Goal: Information Seeking & Learning: Learn about a topic

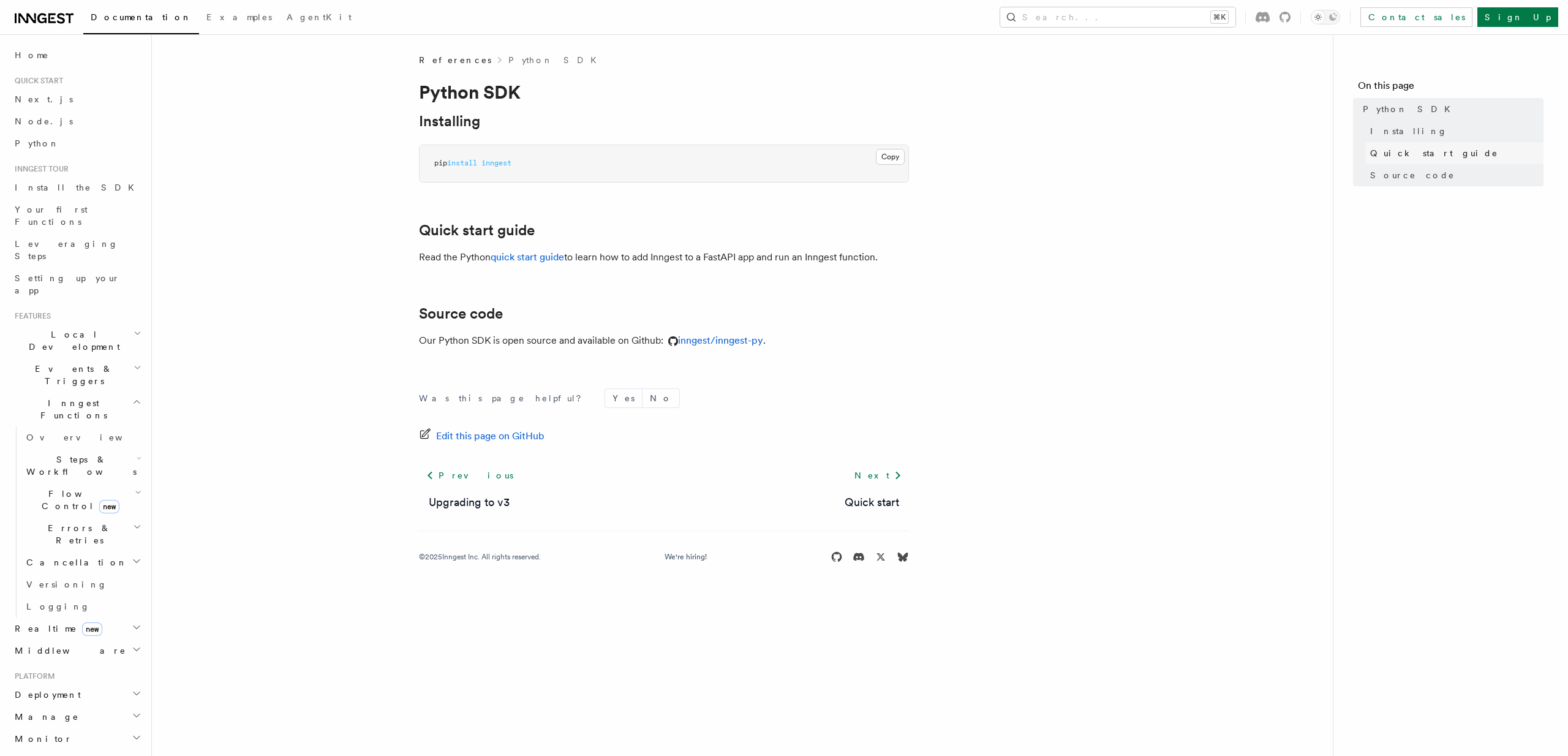
click at [1383, 148] on span "Quick start guide" at bounding box center [1434, 153] width 128 height 12
click at [529, 257] on link "quick start guide" at bounding box center [527, 257] width 73 height 11
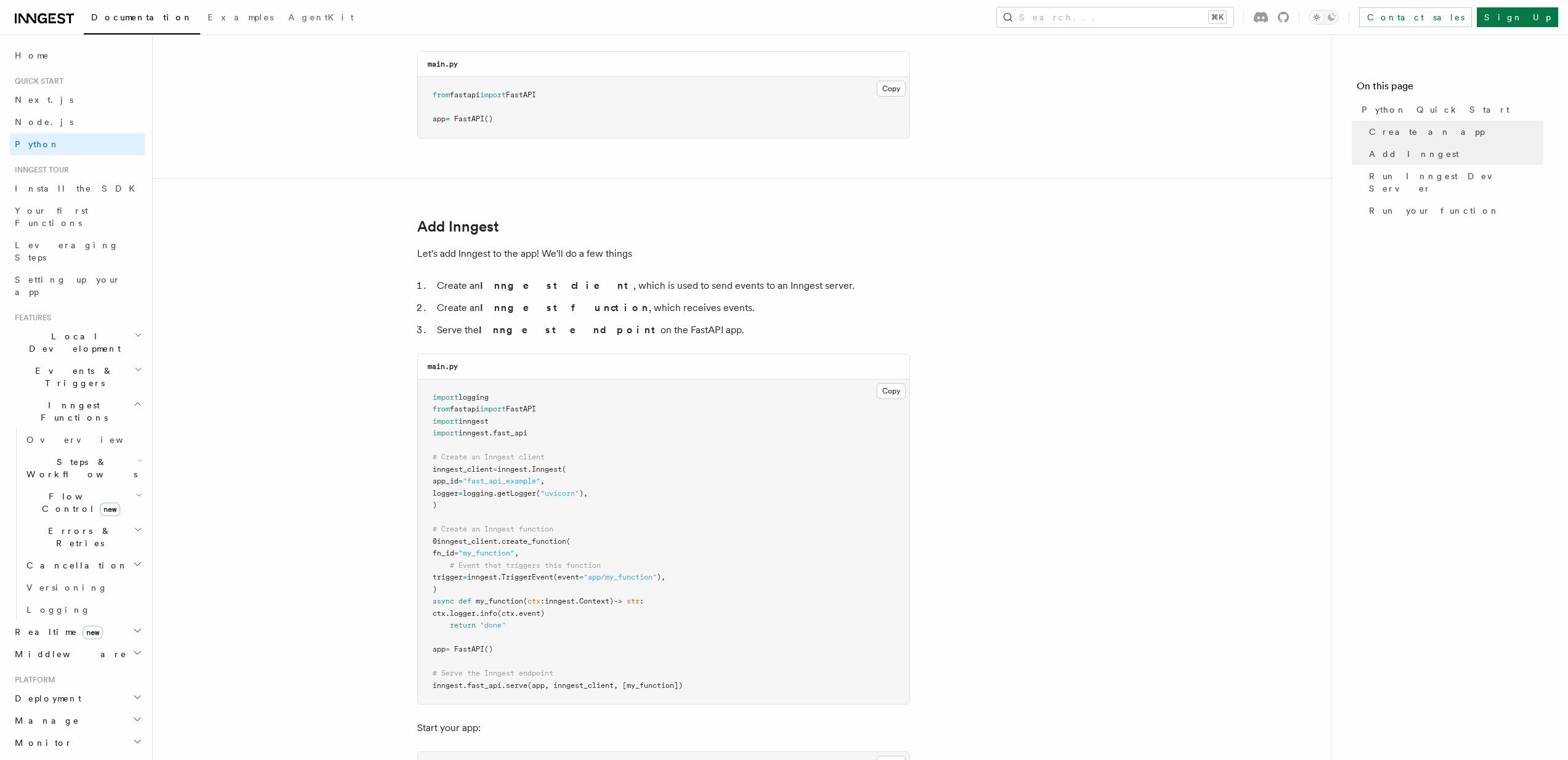
scroll to position [715, 0]
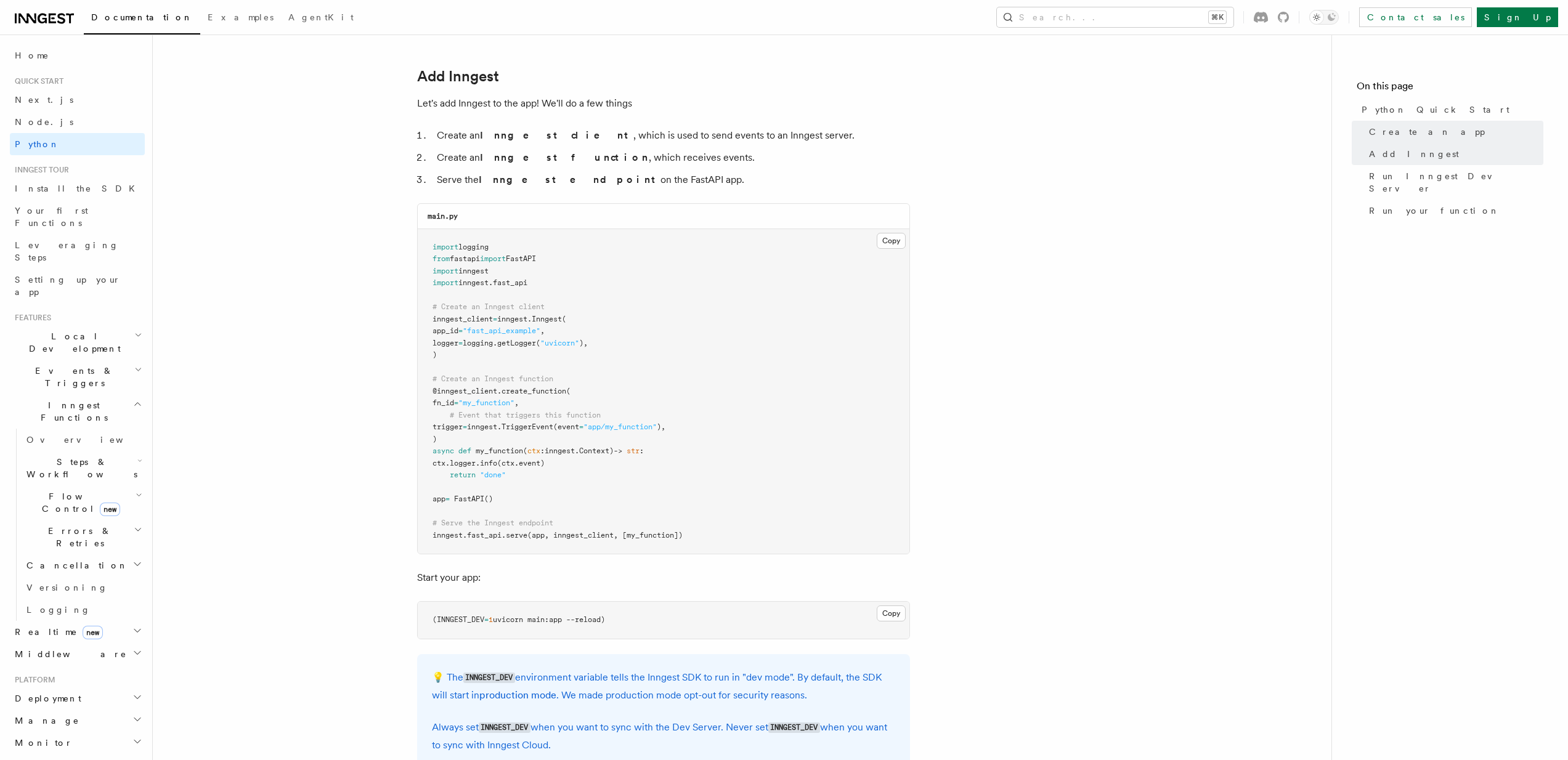
drag, startPoint x: 500, startPoint y: 305, endPoint x: 640, endPoint y: 408, distance: 173.8
click at [640, 408] on pre "import logging from fastapi import FastAPI import inngest import inngest . fast…" at bounding box center [663, 392] width 492 height 325
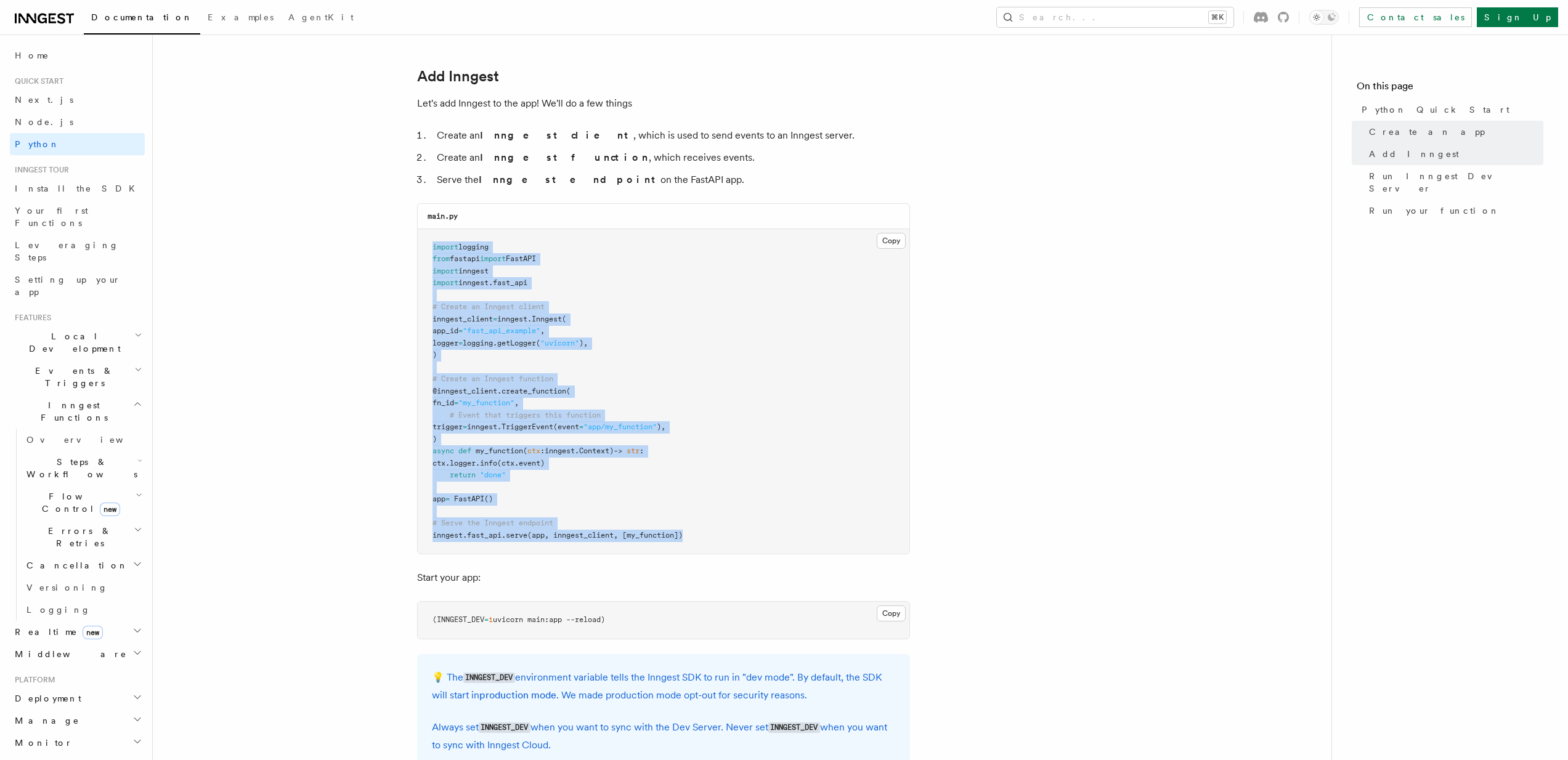
drag, startPoint x: 705, startPoint y: 529, endPoint x: 433, endPoint y: 250, distance: 389.6
click at [433, 250] on pre "import logging from fastapi import FastAPI import inngest import inngest . fast…" at bounding box center [663, 392] width 492 height 325
copy code "import logging from fastapi import FastAPI import inngest import inngest . fast…"
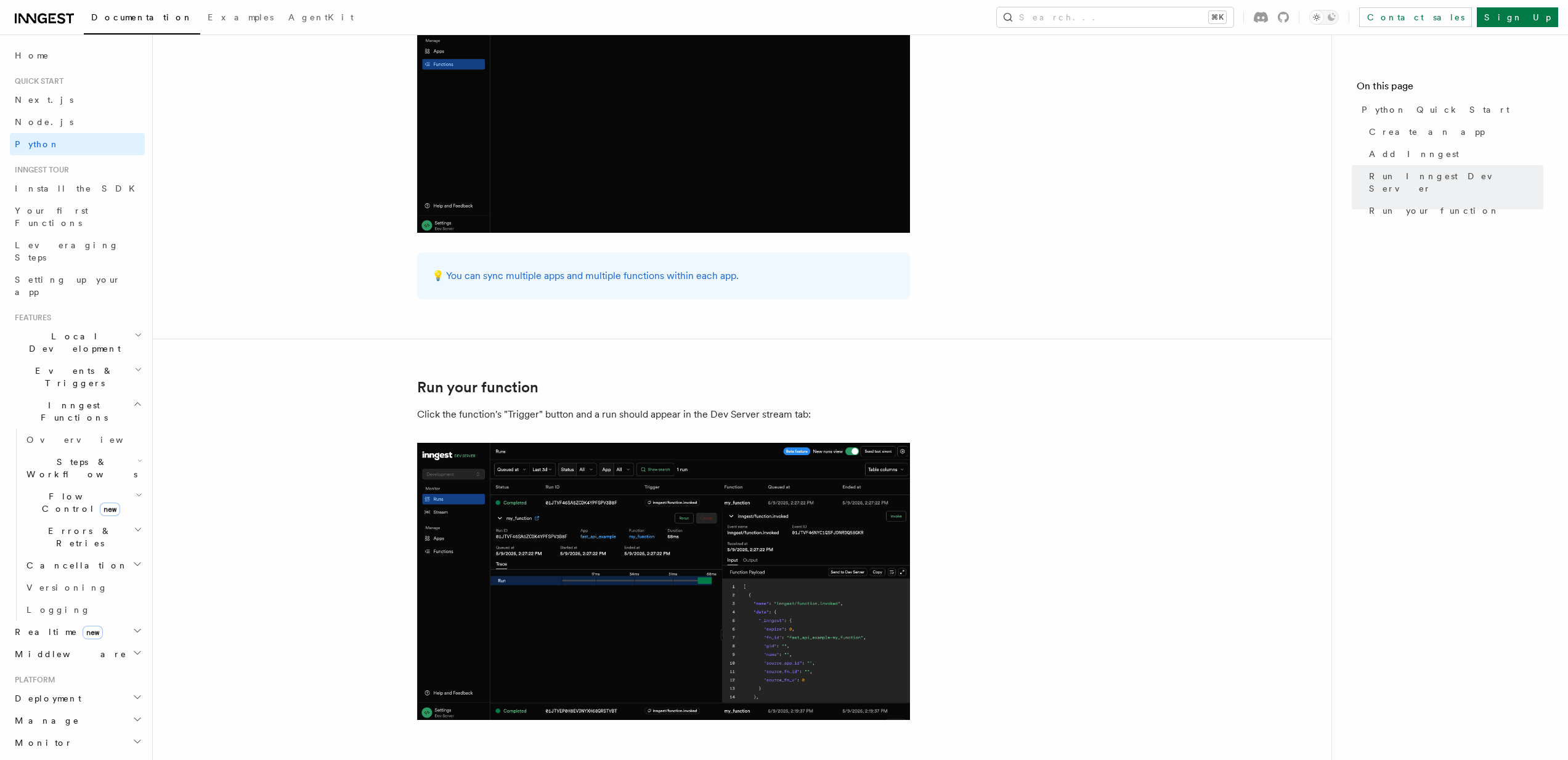
scroll to position [2355, 0]
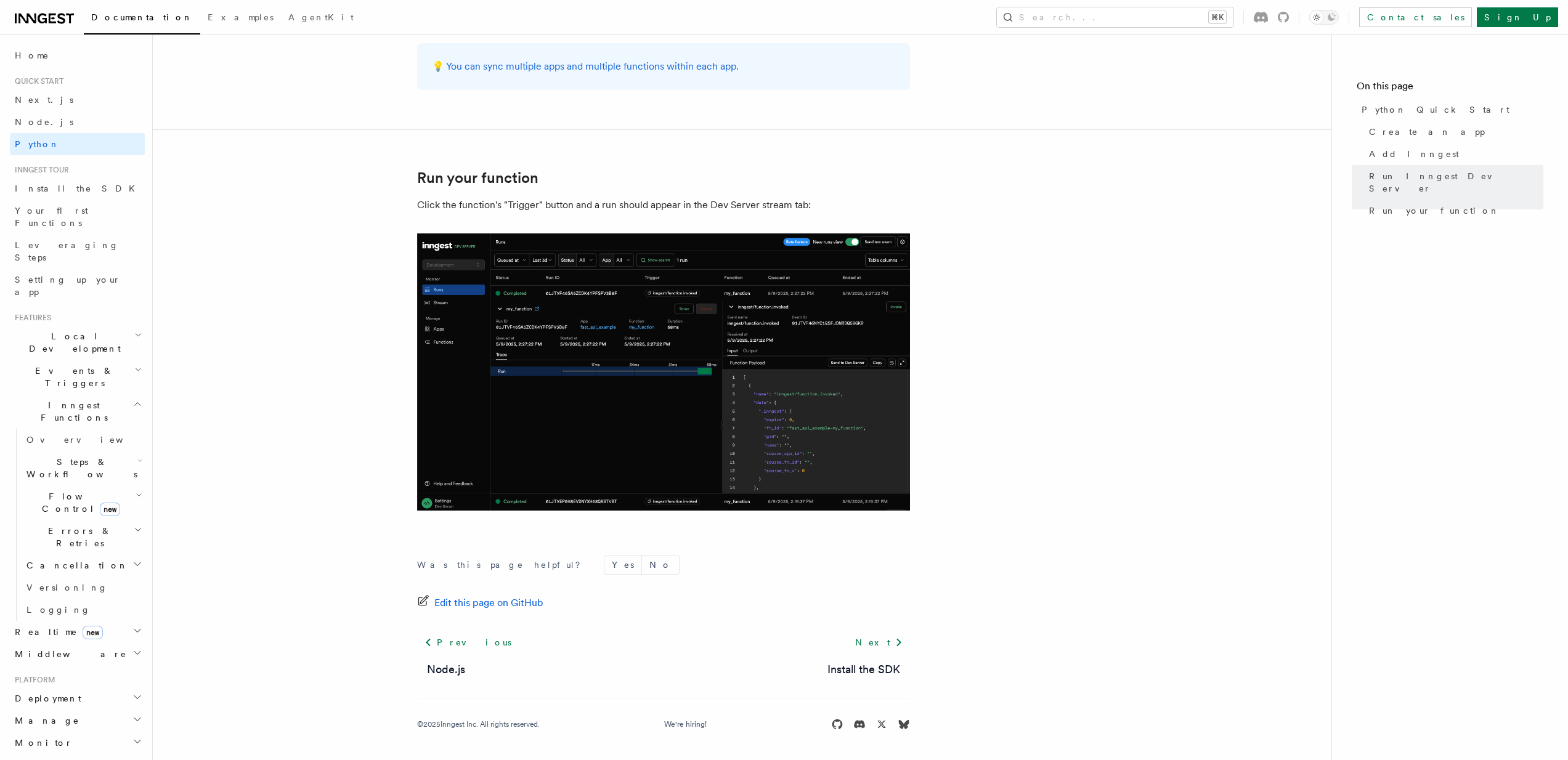
click at [71, 456] on span "Steps & Workflows" at bounding box center [79, 468] width 116 height 24
click at [89, 558] on span "Wait for events" at bounding box center [75, 569] width 73 height 22
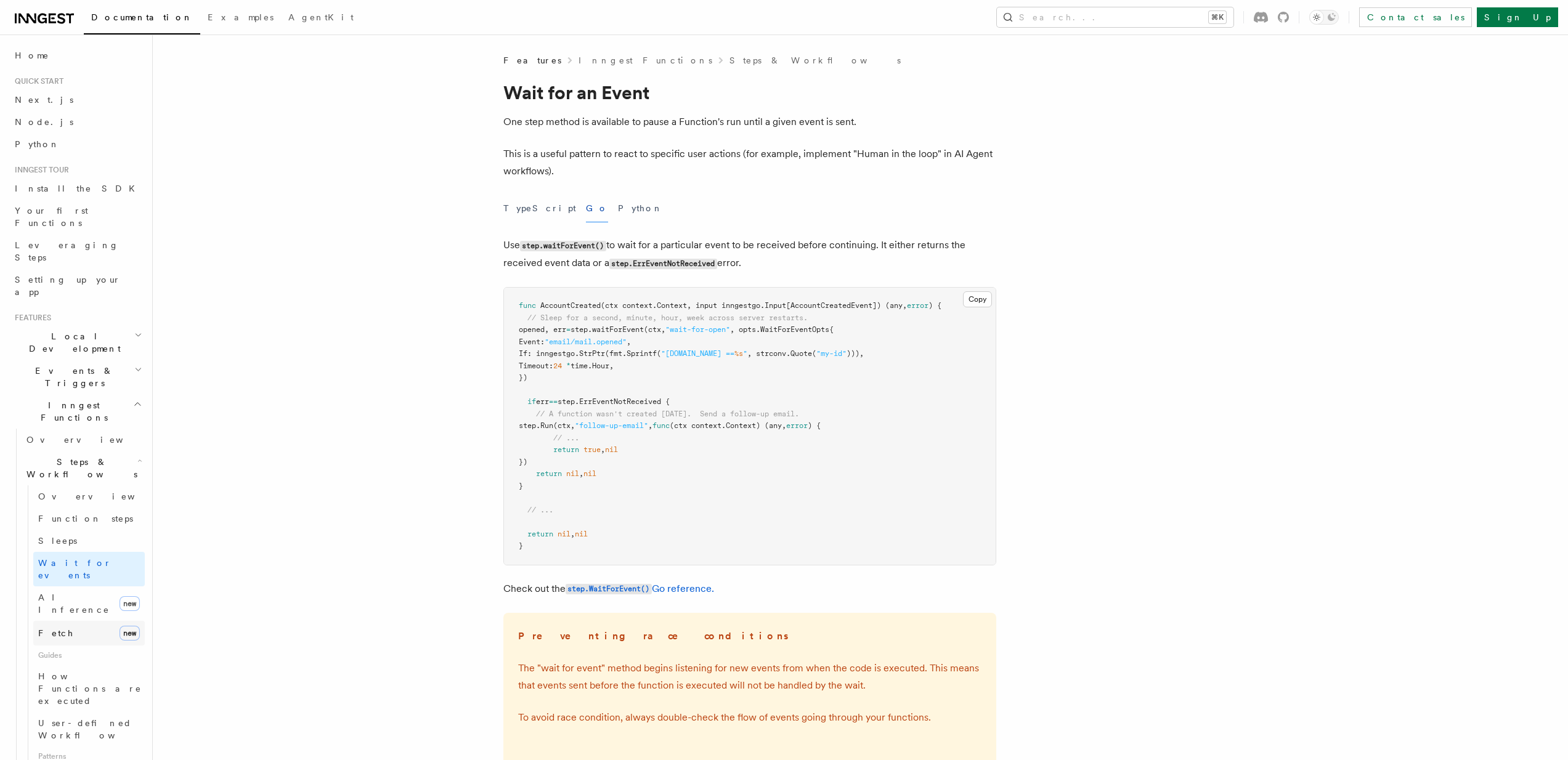
click at [74, 621] on link "Fetch new" at bounding box center [89, 633] width 111 height 24
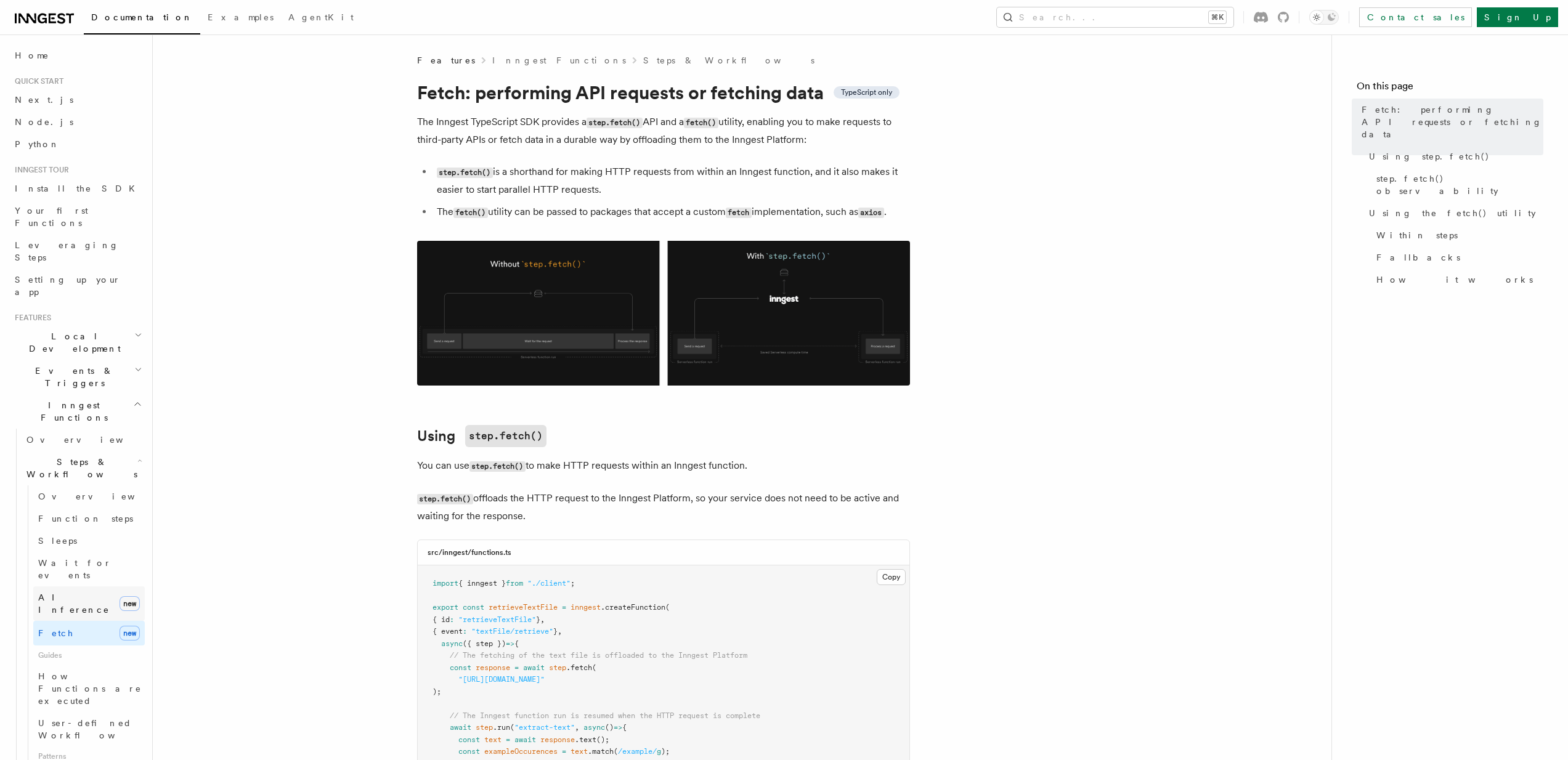
click at [77, 593] on span "AI Inference" at bounding box center [73, 603] width 71 height 22
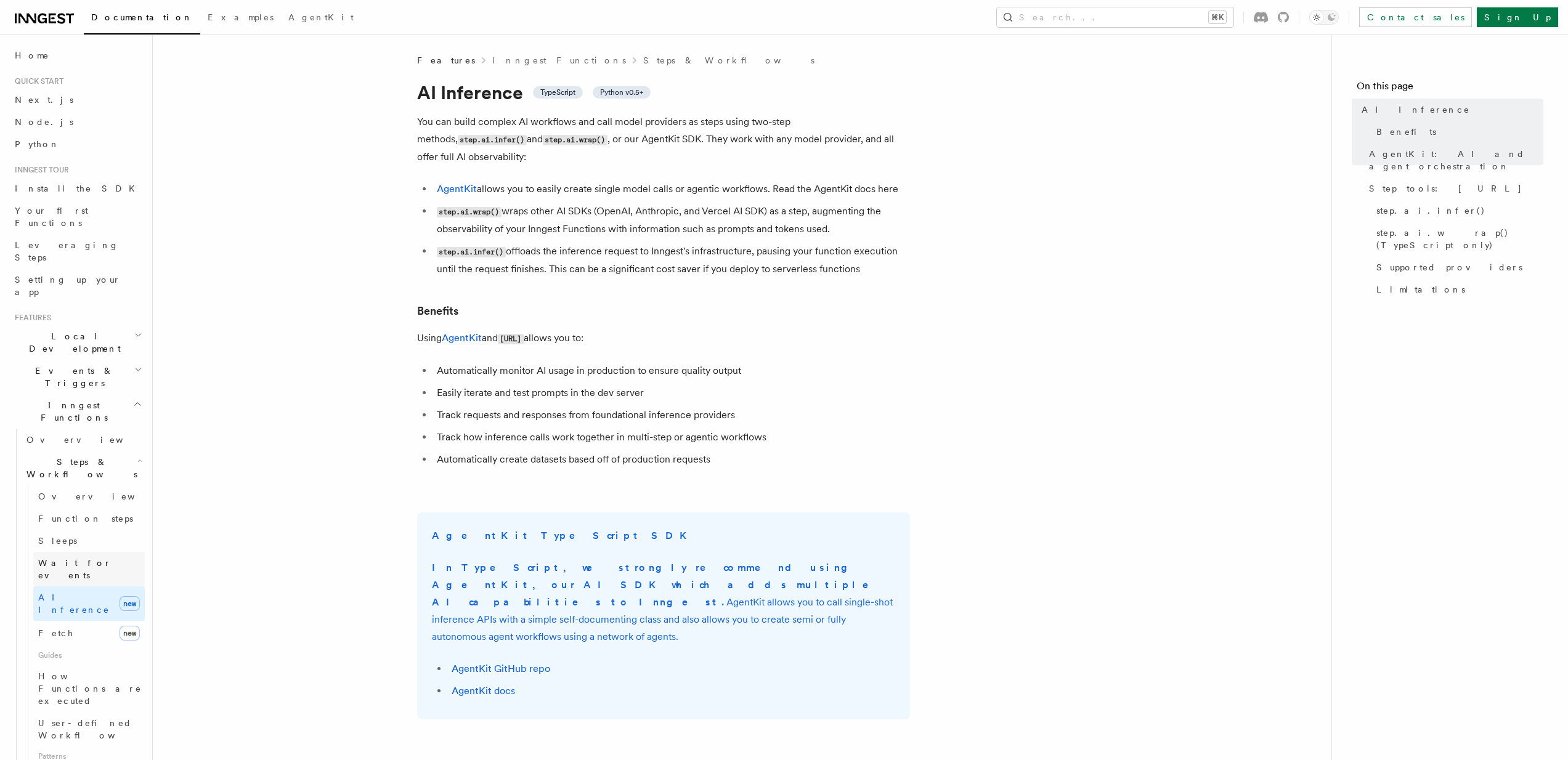
click at [55, 552] on link "Wait for events" at bounding box center [89, 569] width 111 height 35
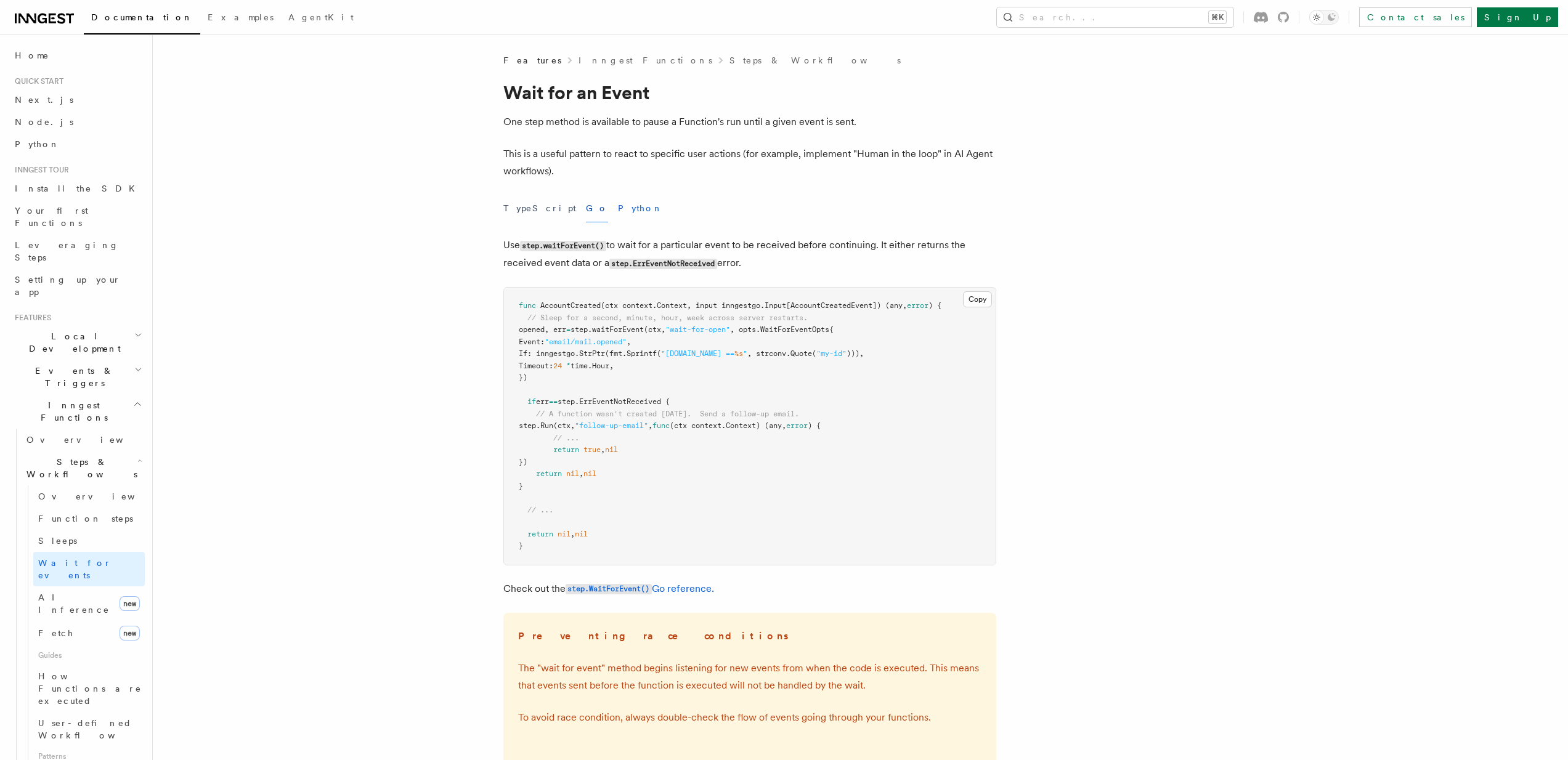
click at [618, 213] on button "Python" at bounding box center [640, 208] width 45 height 28
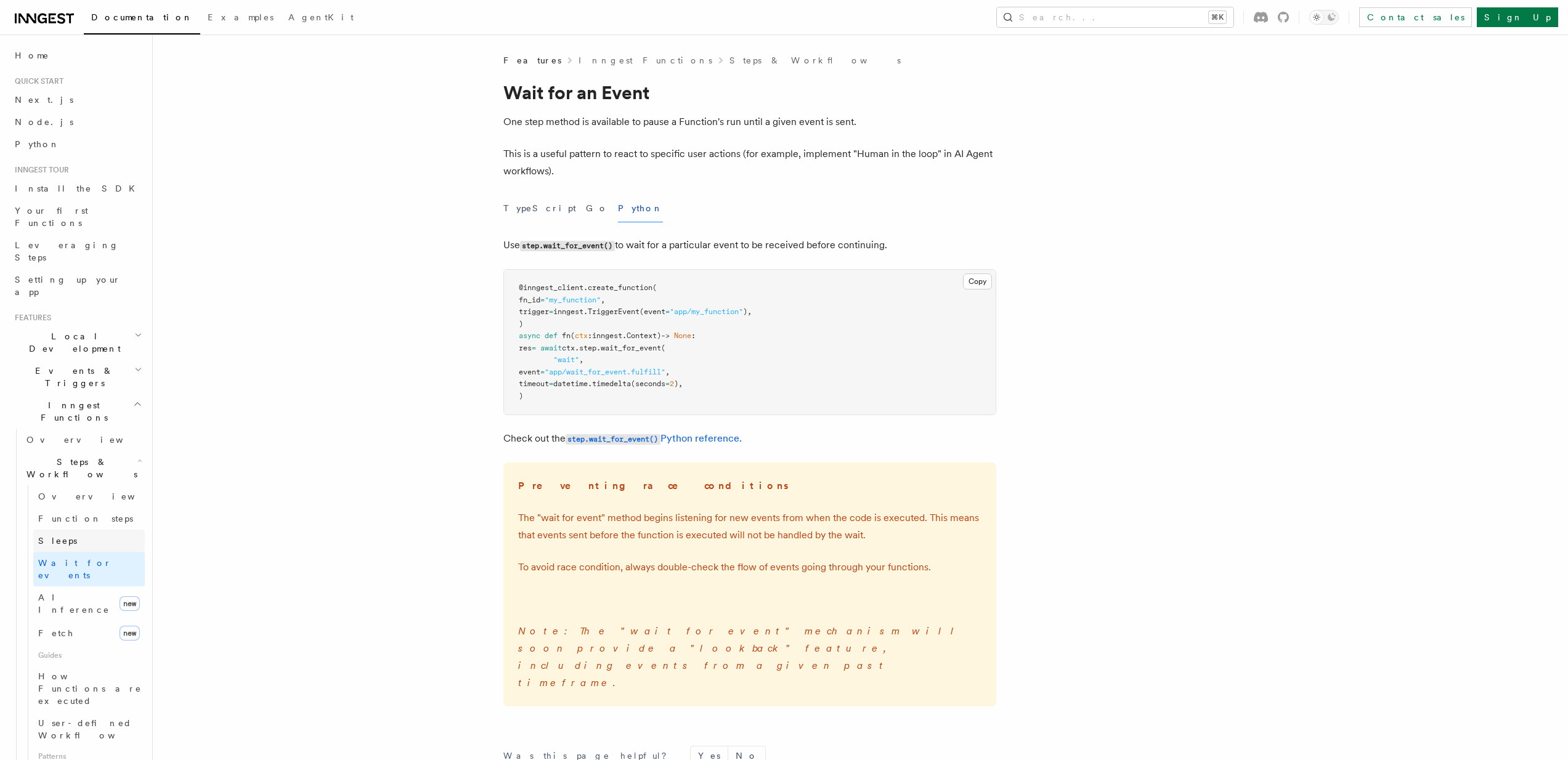
click at [98, 529] on link "Sleeps" at bounding box center [89, 540] width 111 height 22
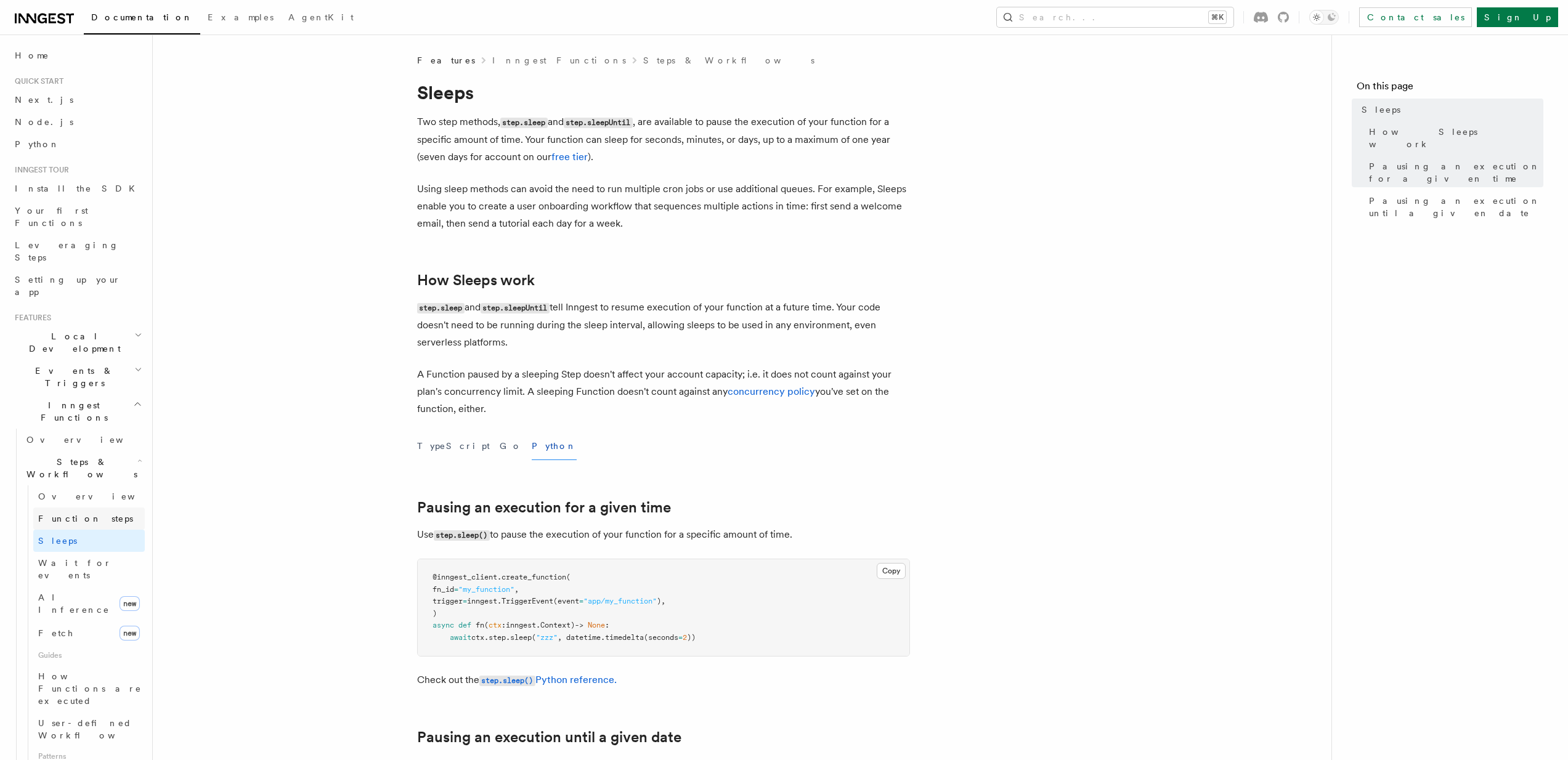
click at [96, 508] on link "Function steps" at bounding box center [89, 519] width 111 height 22
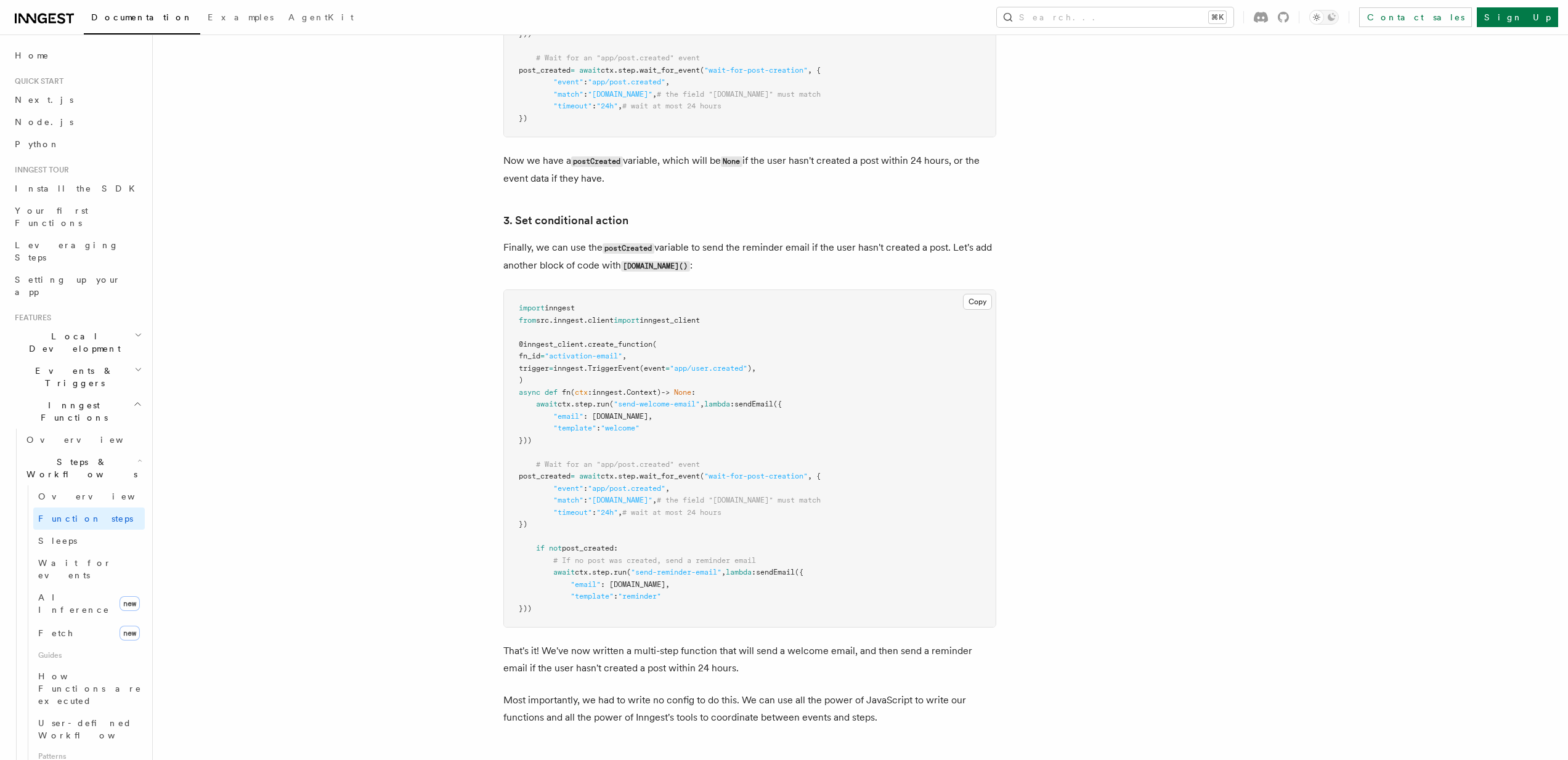
scroll to position [1532, 0]
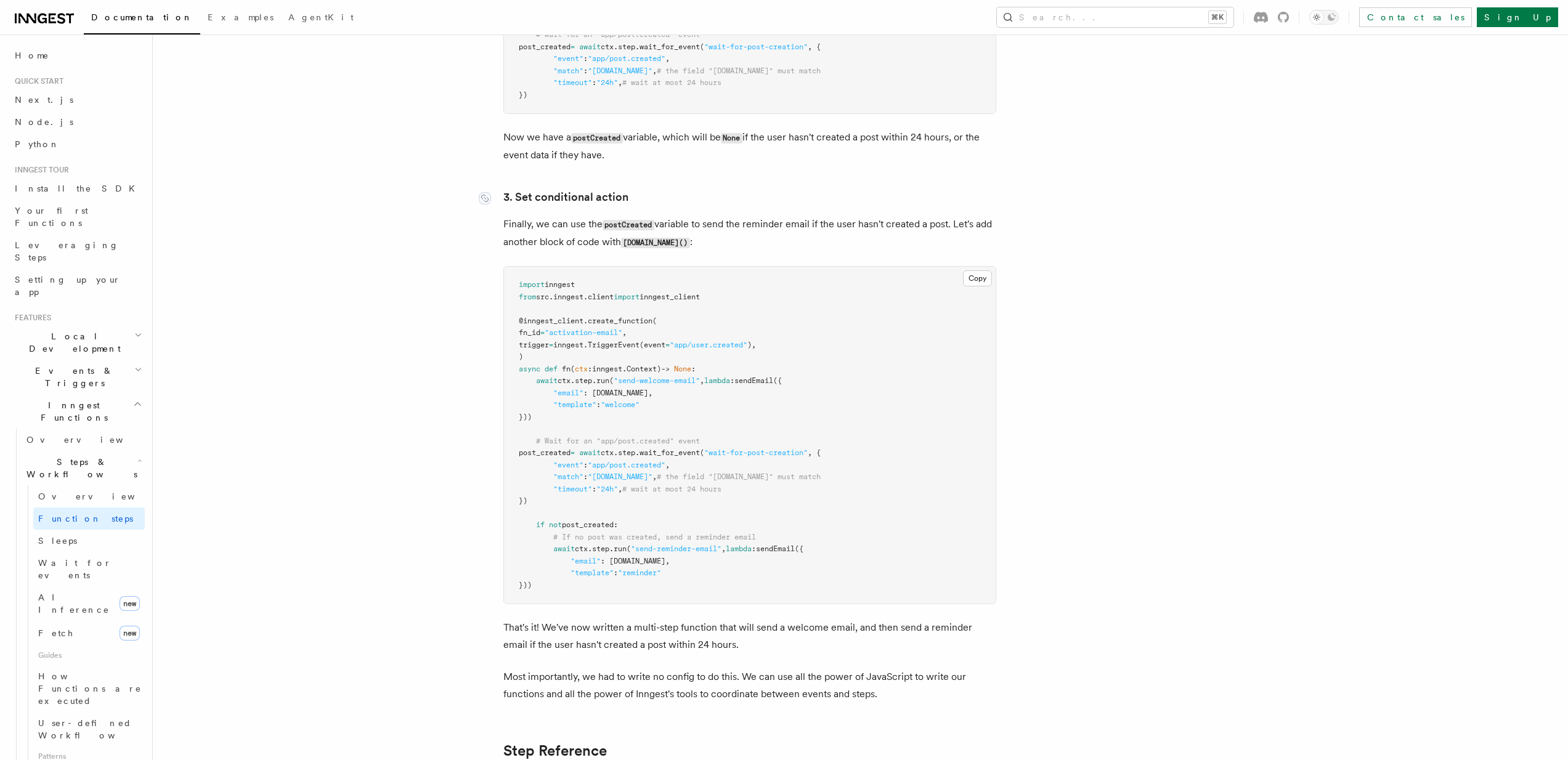
click at [599, 196] on link "3. Set conditional action" at bounding box center [566, 197] width 125 height 17
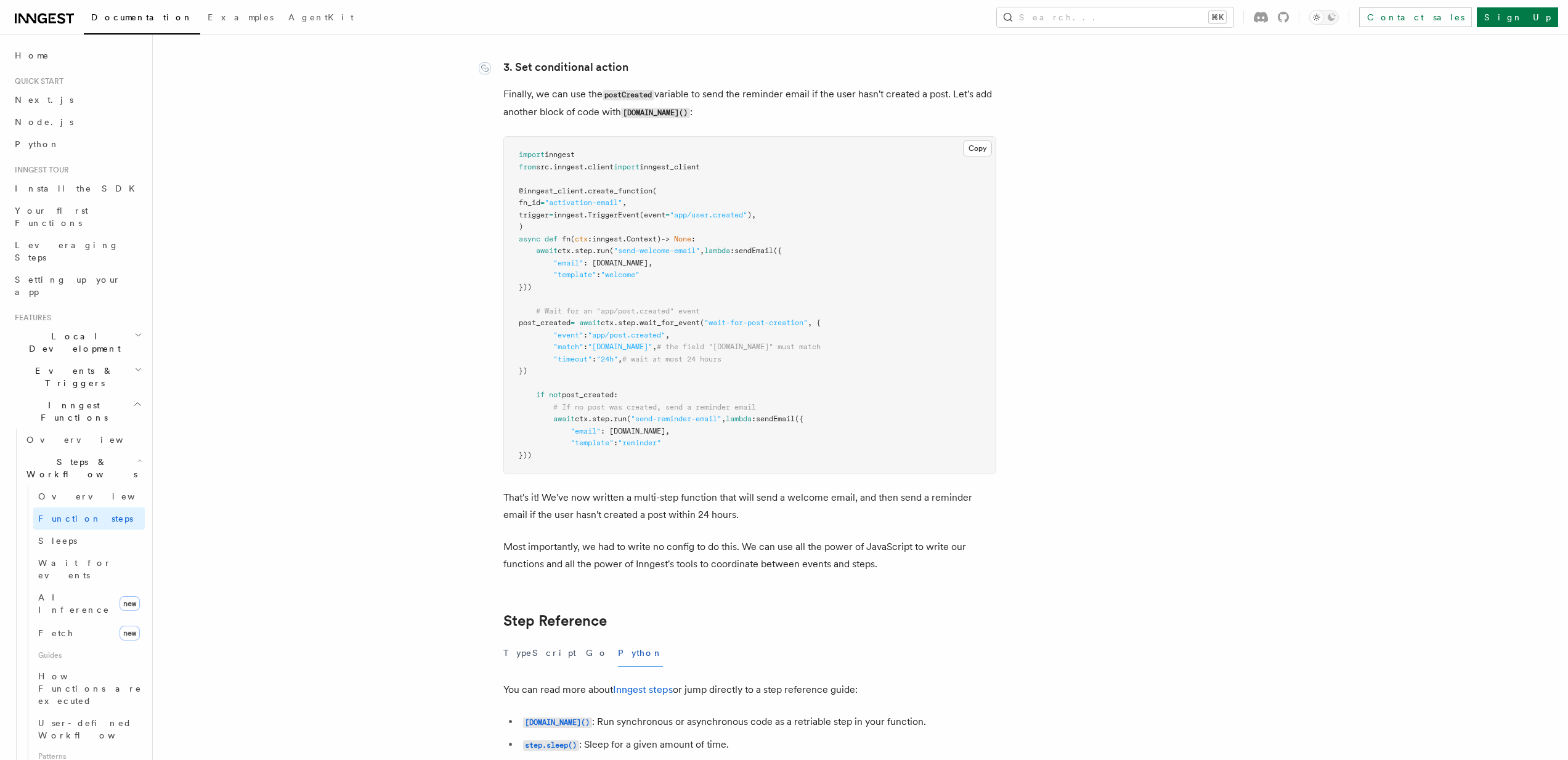
scroll to position [1663, 0]
click at [736, 281] on pre "import inngest from src . inngest . client import inngest_client @inngest_clien…" at bounding box center [749, 304] width 492 height 337
click at [59, 190] on span "Install the SDK" at bounding box center [79, 188] width 128 height 10
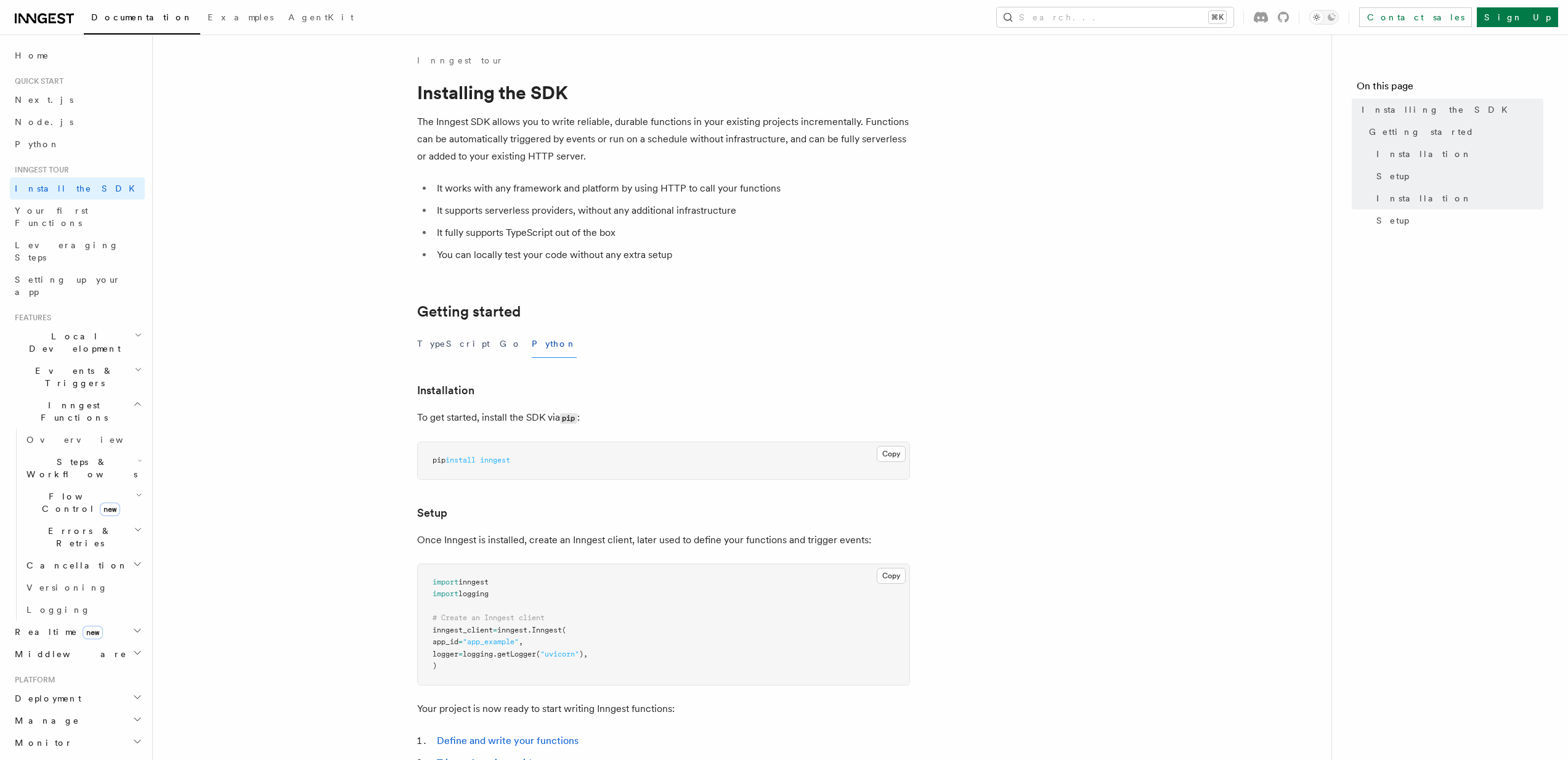
click at [81, 330] on span "Local Development" at bounding box center [73, 342] width 125 height 24
click at [69, 360] on link "Overview" at bounding box center [83, 371] width 123 height 22
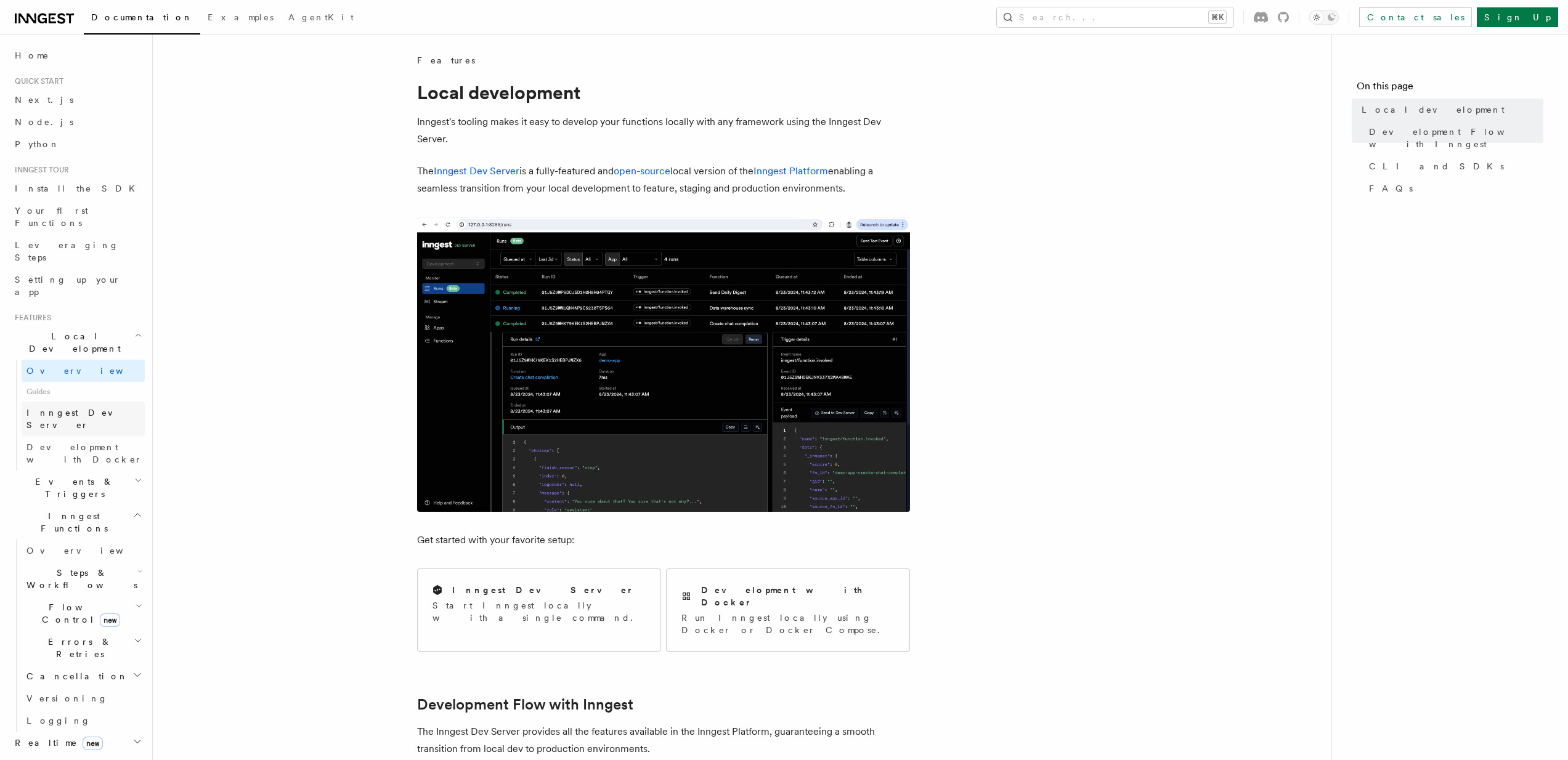
click at [76, 407] on span "Inngest Dev Server" at bounding box center [79, 418] width 105 height 22
